Goal: Task Accomplishment & Management: Manage account settings

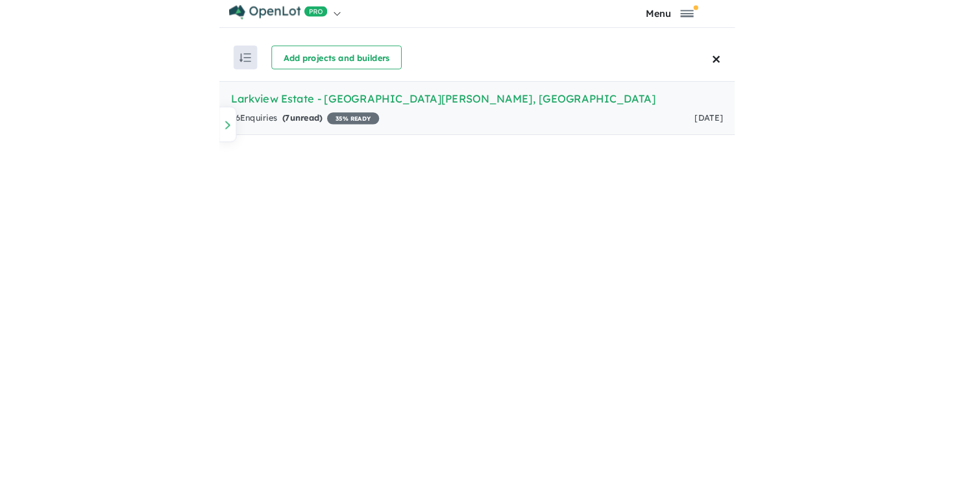
scroll to position [482, 0]
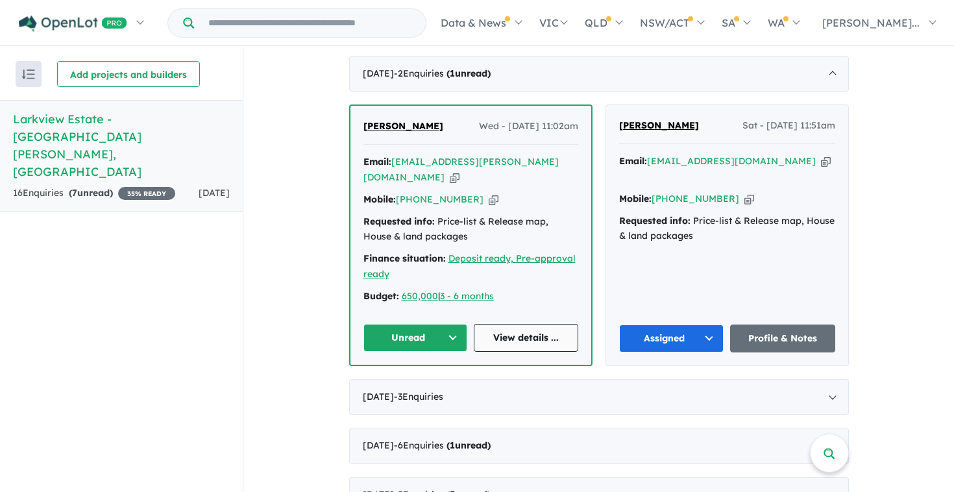
click at [515, 324] on link "View details ..." at bounding box center [526, 338] width 104 height 28
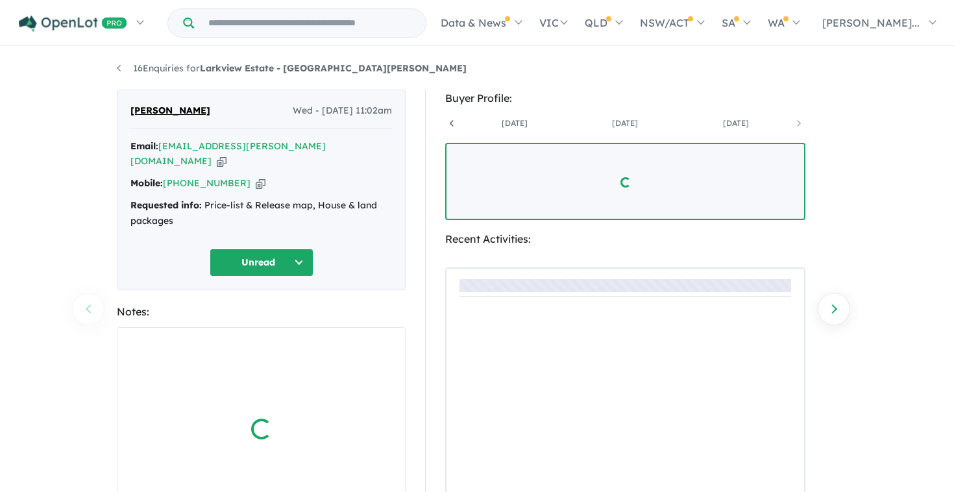
scroll to position [0, 428]
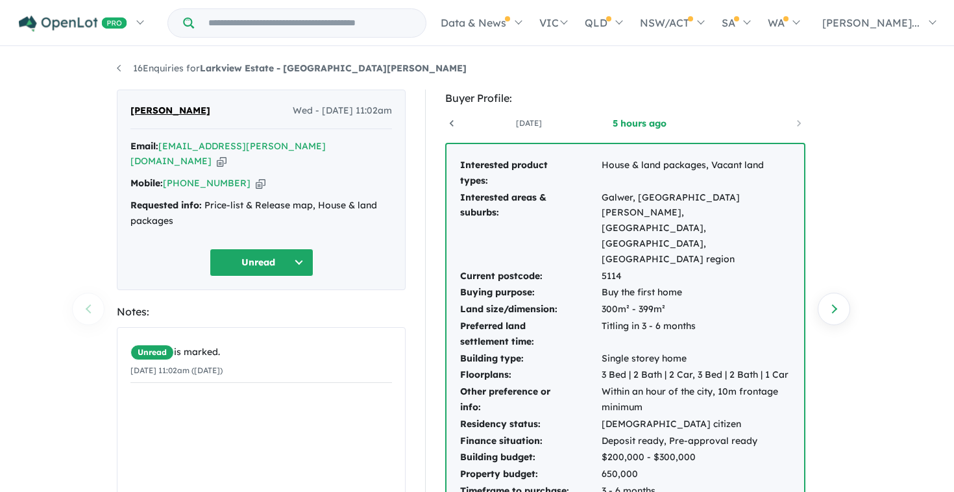
click at [226, 154] on icon "button" at bounding box center [222, 161] width 10 height 14
click at [239, 176] on div "Mobile: +61 403 450 855 Copied!" at bounding box center [260, 184] width 261 height 16
click at [256, 176] on icon "button" at bounding box center [261, 183] width 10 height 14
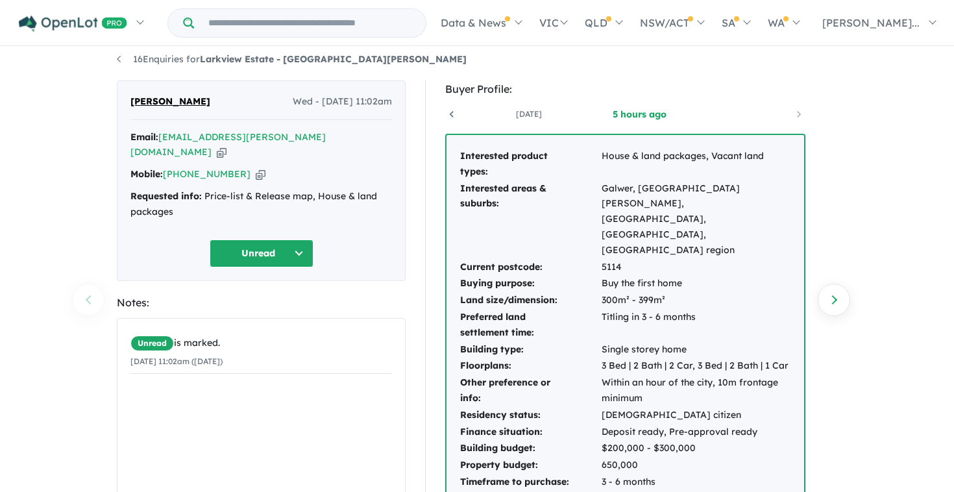
scroll to position [0, 0]
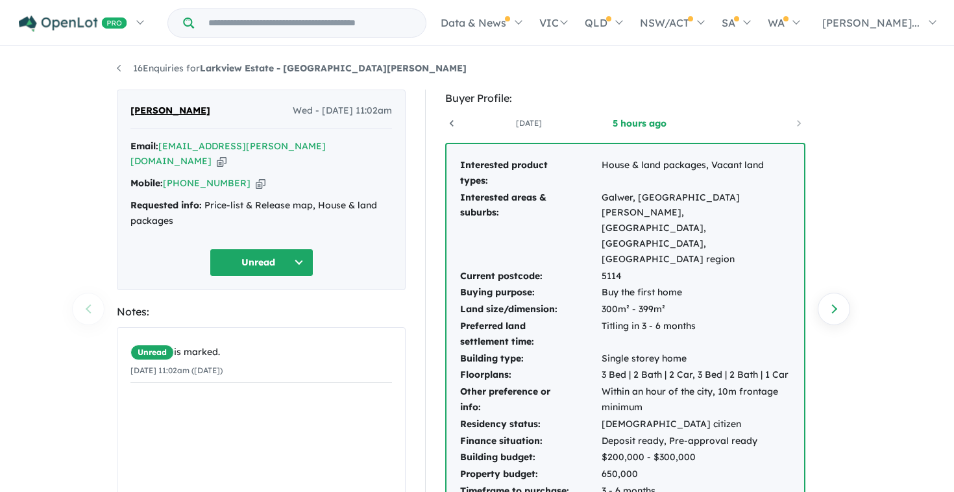
click at [298, 248] on button "Unread" at bounding box center [262, 262] width 104 height 28
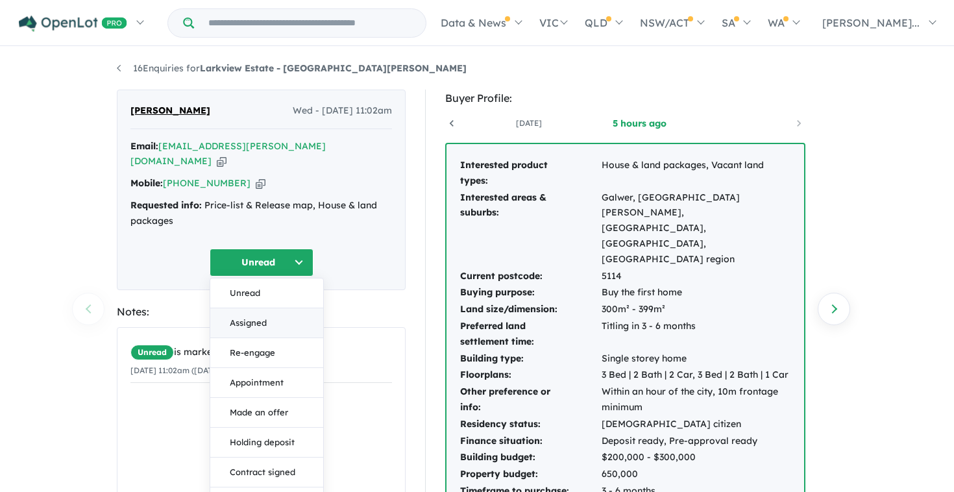
click at [280, 312] on button "Assigned" at bounding box center [266, 323] width 113 height 30
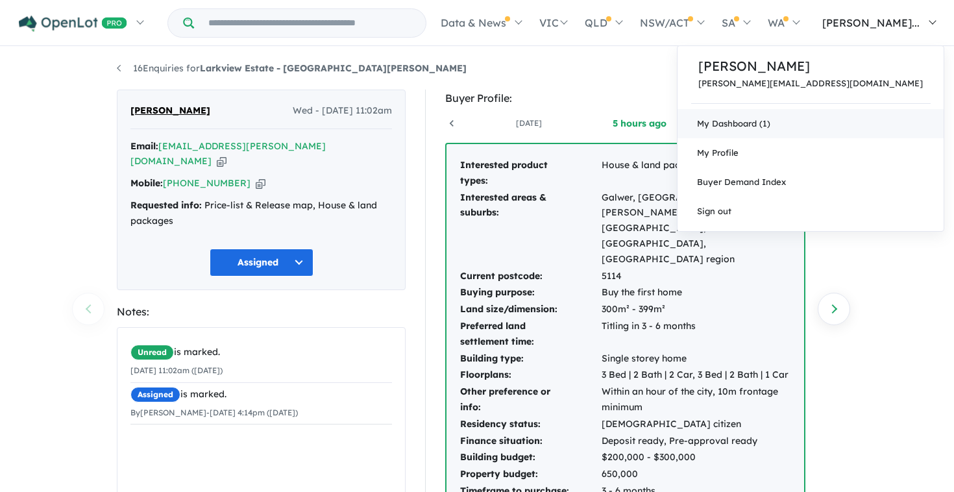
click at [871, 124] on link "My Dashboard (1)" at bounding box center [810, 123] width 266 height 29
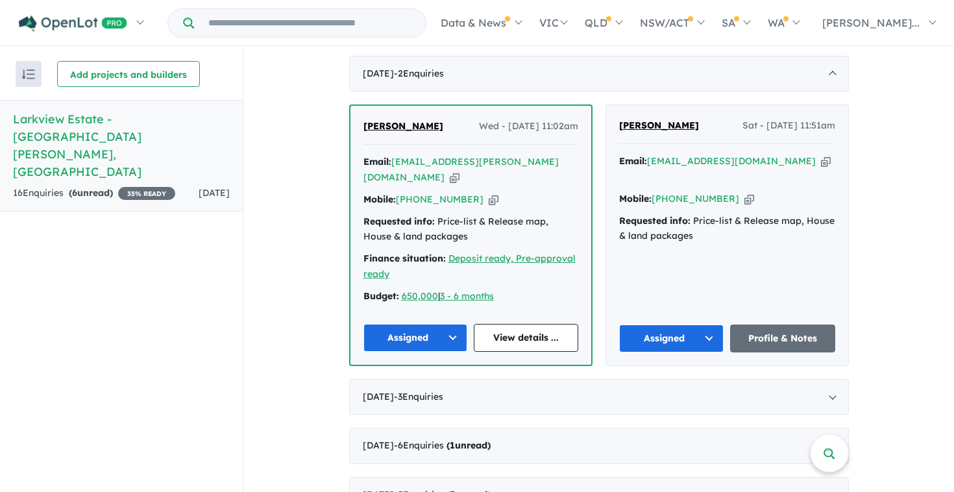
scroll to position [1, 0]
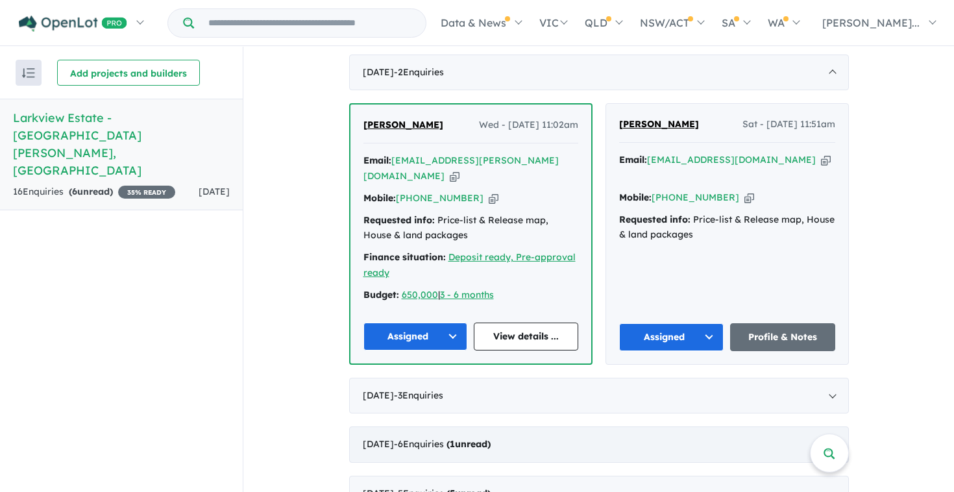
click at [593, 426] on div "[DATE] - 6 Enquir ies ( 1 unread)" at bounding box center [599, 444] width 500 height 36
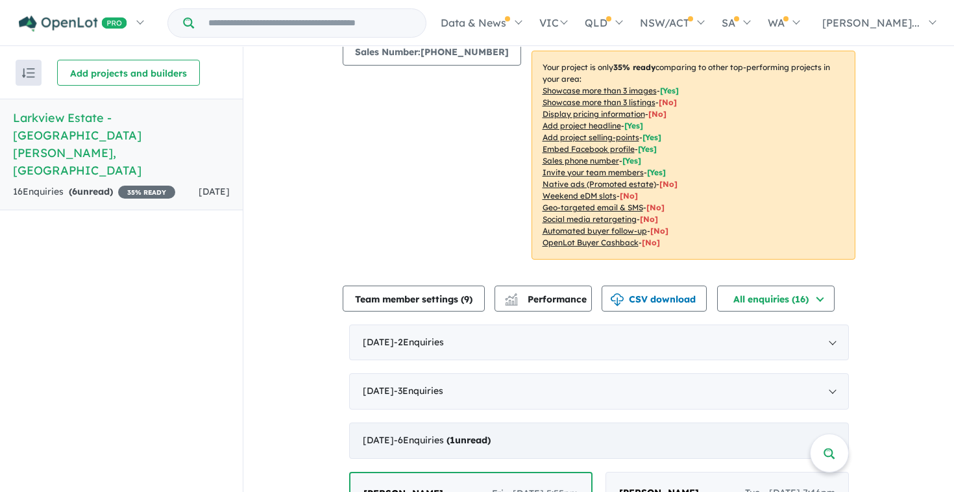
scroll to position [0, 0]
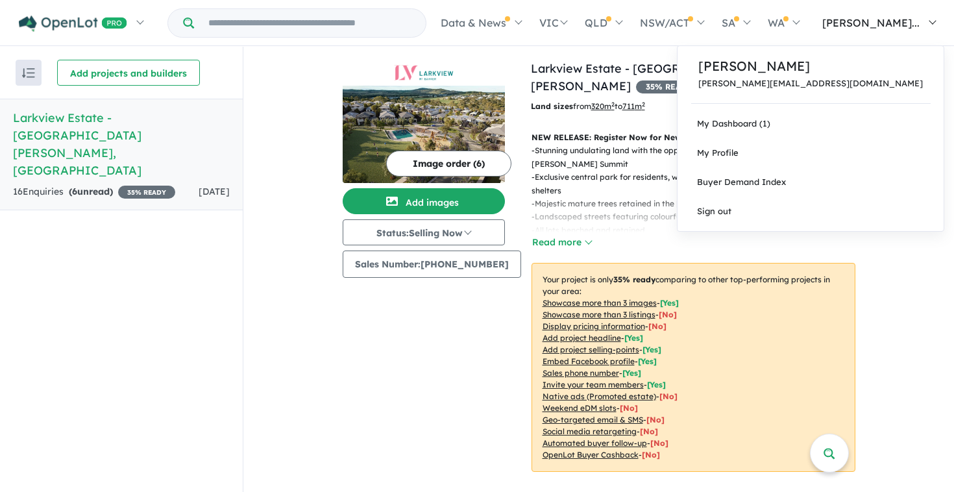
click at [904, 18] on span "[PERSON_NAME]..." at bounding box center [870, 22] width 97 height 13
